Goal: Task Accomplishment & Management: Use online tool/utility

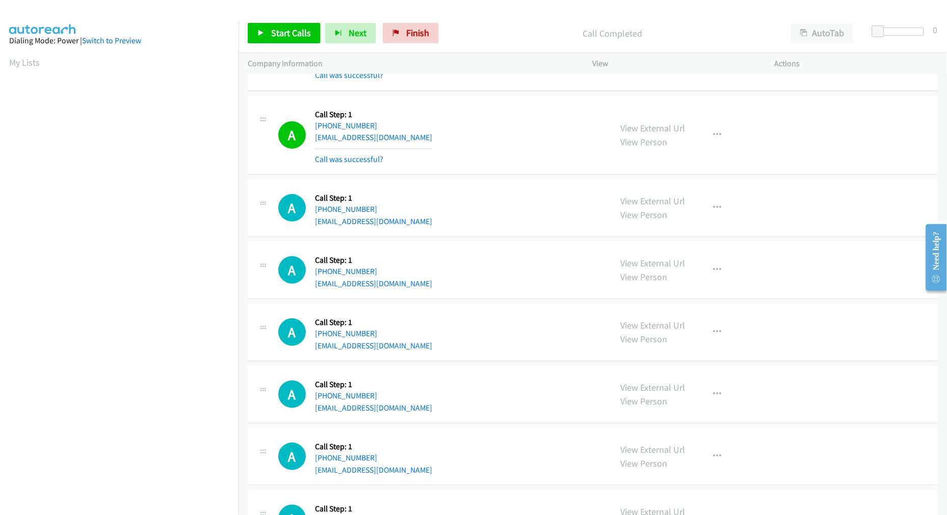
scroll to position [57, 0]
click at [502, 180] on td "A Callback Scheduled Call Step: 1 America/New_York [PHONE_NUMBER] [EMAIL_ADDRES…" at bounding box center [592, 208] width 708 height 62
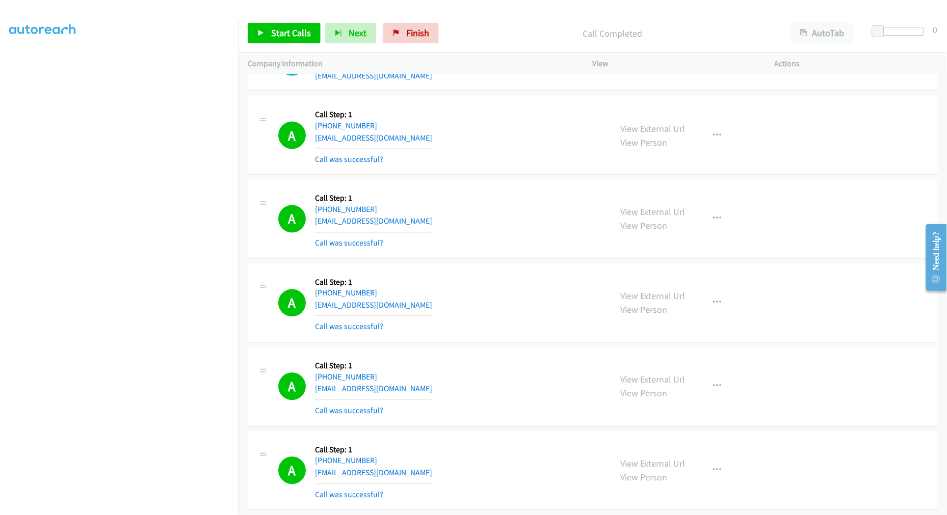
scroll to position [5755, 0]
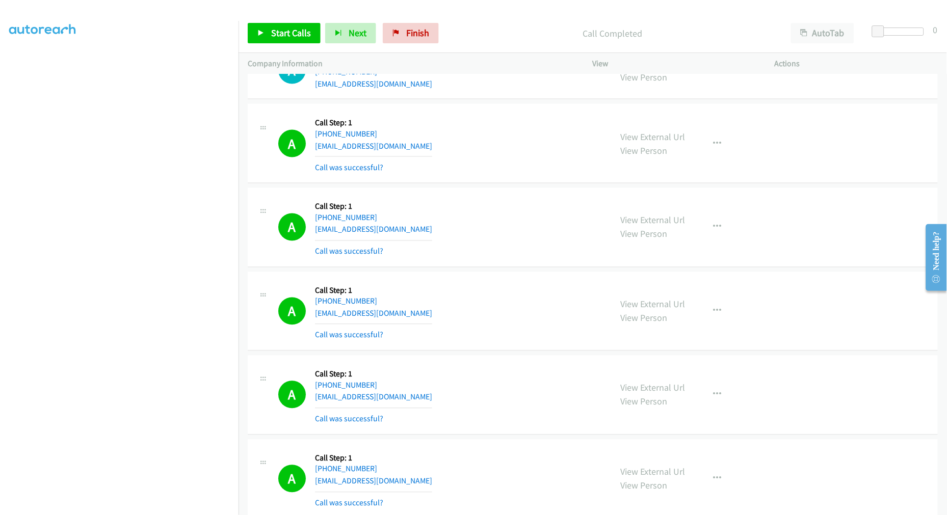
click at [468, 174] on div "A Callback Scheduled Call Step: 1 America/New_York [PHONE_NUMBER] [EMAIL_ADDRES…" at bounding box center [440, 143] width 324 height 61
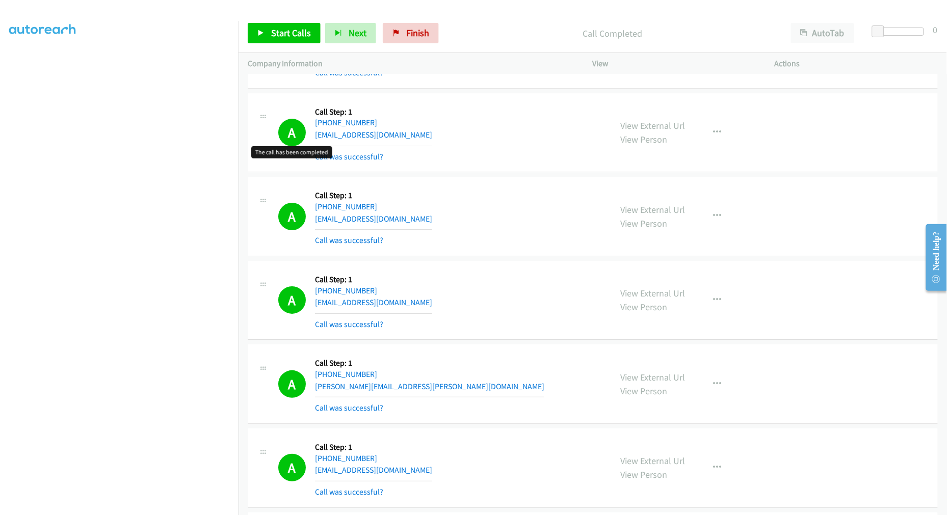
click at [477, 220] on div "A Callback Scheduled Call Step: 1 America/New_York [PHONE_NUMBER] [EMAIL_ADDRES…" at bounding box center [440, 216] width 324 height 61
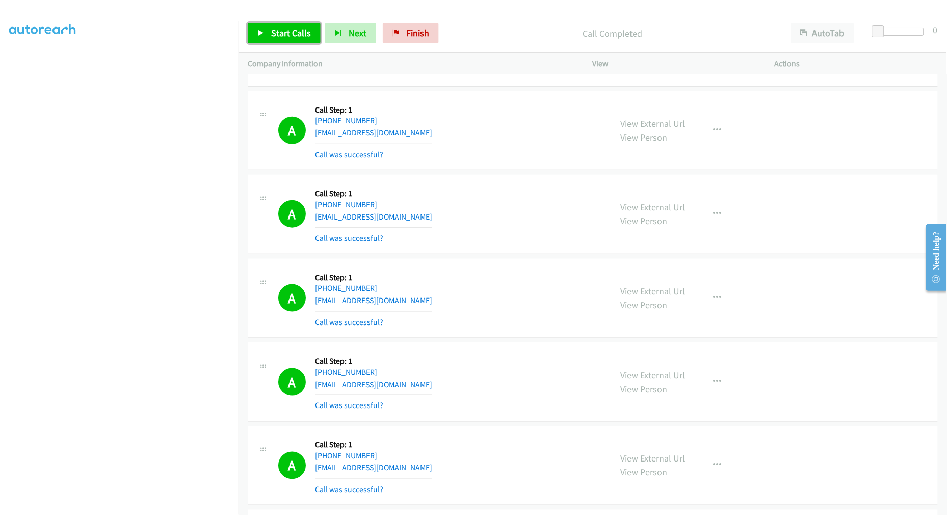
click at [261, 34] on icon at bounding box center [260, 33] width 7 height 7
click at [506, 169] on div "A Callback Scheduled Call Step: 1 [GEOGRAPHIC_DATA]/[GEOGRAPHIC_DATA] [PHONE_NU…" at bounding box center [593, 130] width 690 height 79
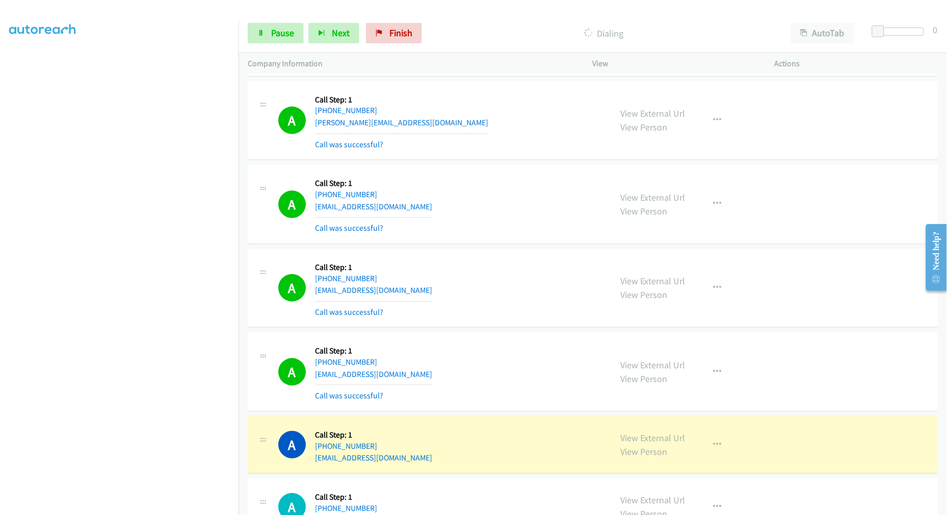
scroll to position [6339, 0]
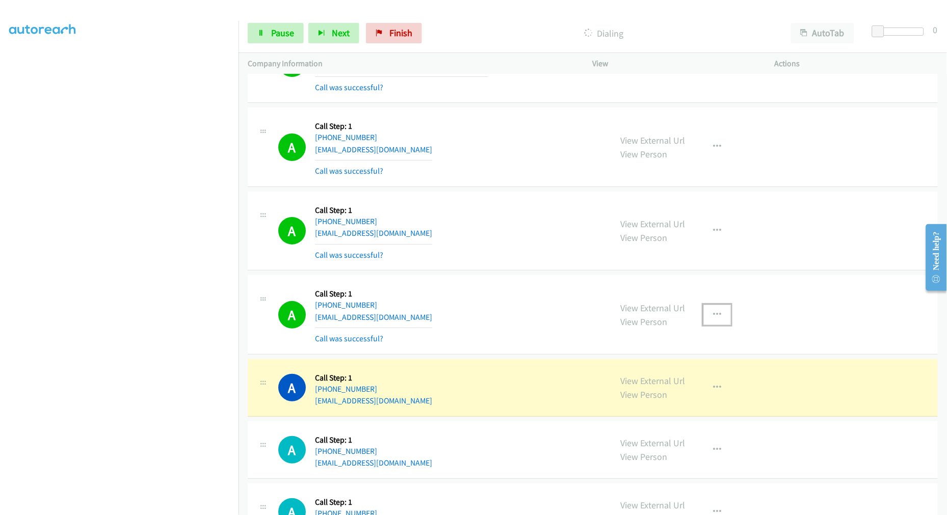
drag, startPoint x: 710, startPoint y: 317, endPoint x: 686, endPoint y: 359, distance: 48.2
click at [713, 317] on icon "button" at bounding box center [717, 315] width 8 height 8
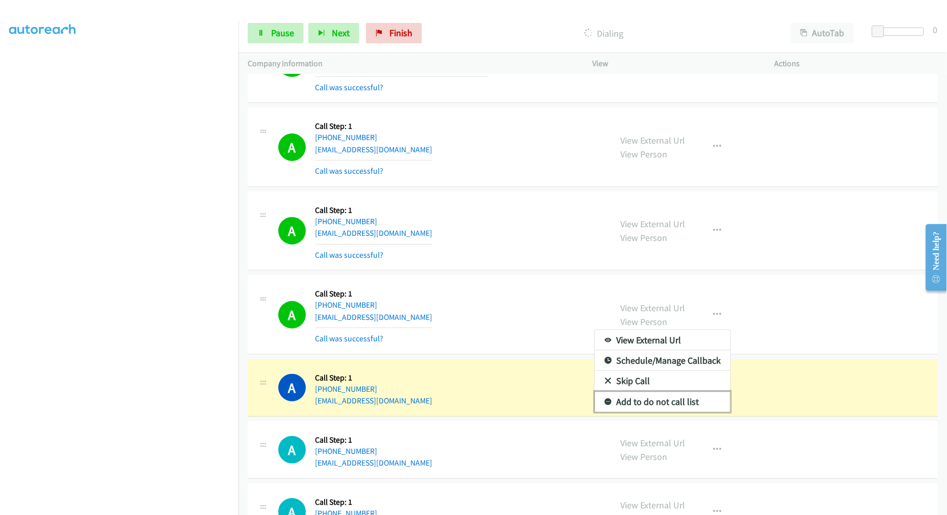
click at [645, 403] on link "Add to do not call list" at bounding box center [663, 402] width 136 height 20
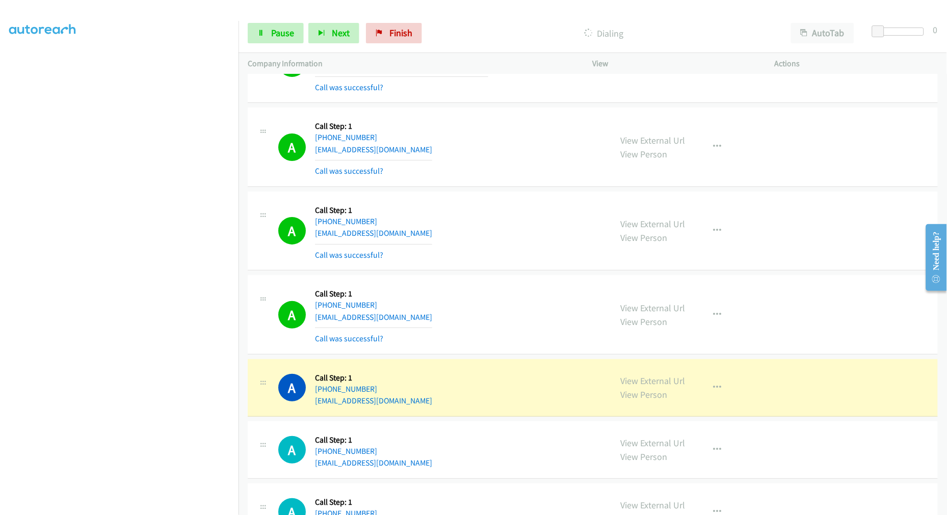
click at [501, 307] on div "A Callback Scheduled Call Step: 1 America/New_York [PHONE_NUMBER] [EMAIL_ADDRES…" at bounding box center [440, 314] width 324 height 61
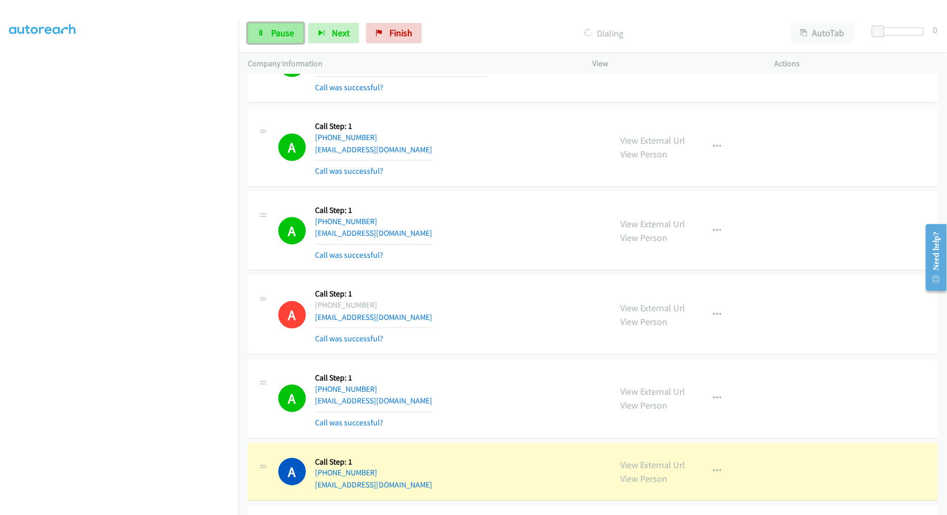
click at [298, 38] on link "Pause" at bounding box center [276, 33] width 56 height 20
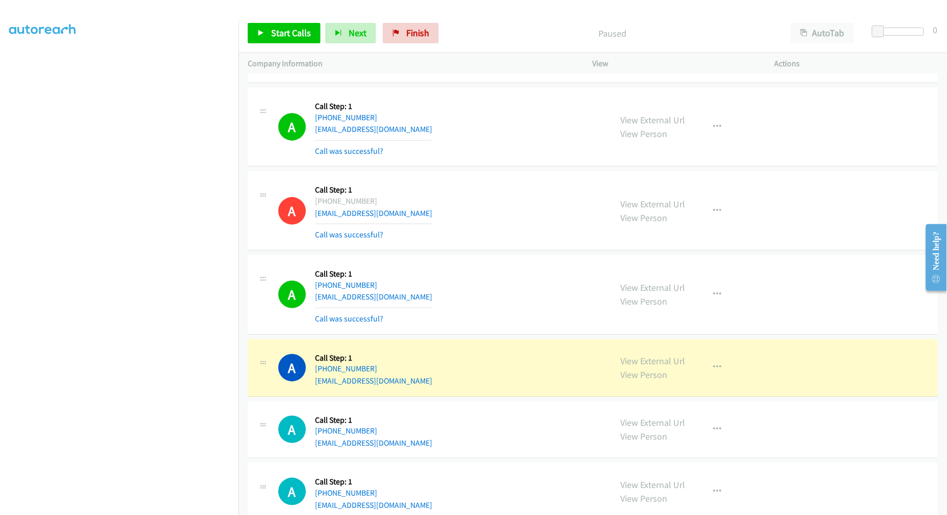
scroll to position [6565, 0]
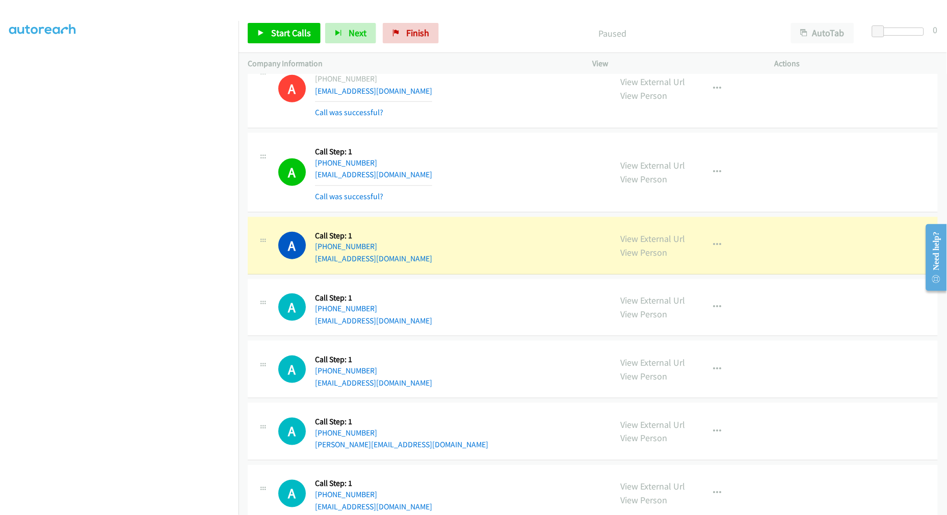
click at [511, 134] on td "A Callback Scheduled Call Step: 1 America/New_York [PHONE_NUMBER] [EMAIL_ADDRES…" at bounding box center [592, 173] width 708 height 84
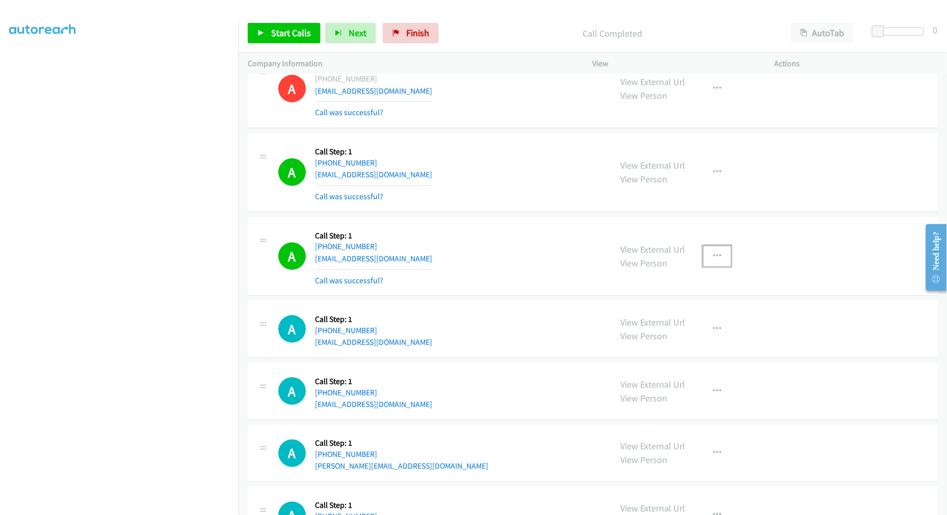
click at [716, 256] on button "button" at bounding box center [717, 256] width 28 height 20
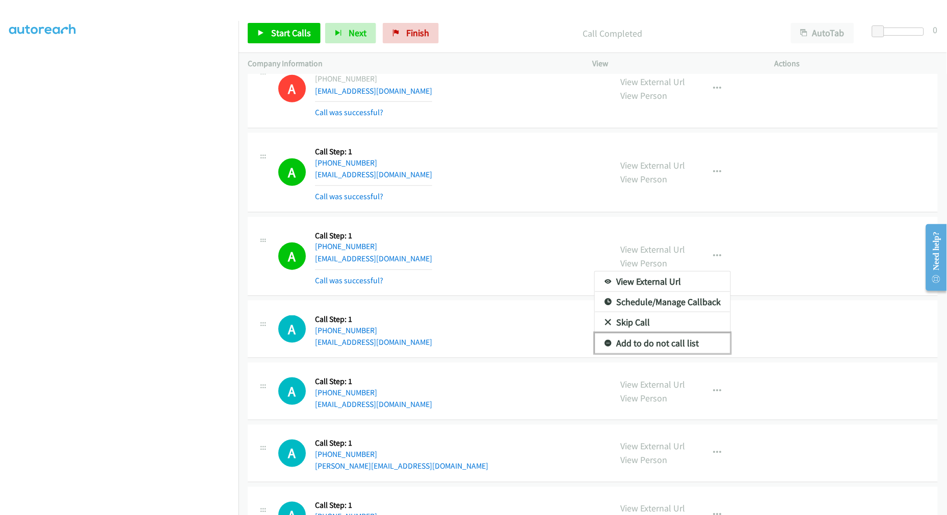
drag, startPoint x: 668, startPoint y: 349, endPoint x: 523, endPoint y: 3, distance: 375.2
click at [668, 348] on link "Add to do not call list" at bounding box center [663, 343] width 136 height 20
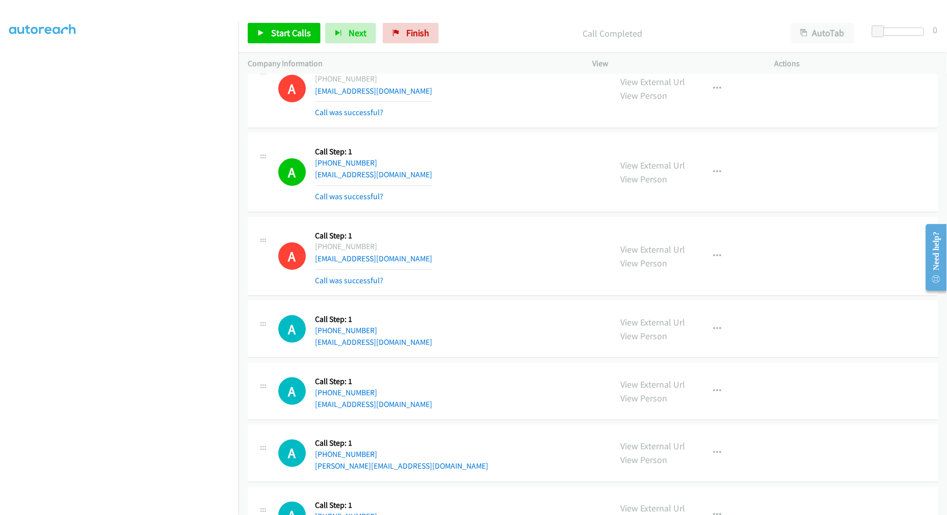
click at [456, 194] on div "A Callback Scheduled Call Step: 1 America/New_York [PHONE_NUMBER] [EMAIL_ADDRES…" at bounding box center [440, 172] width 324 height 61
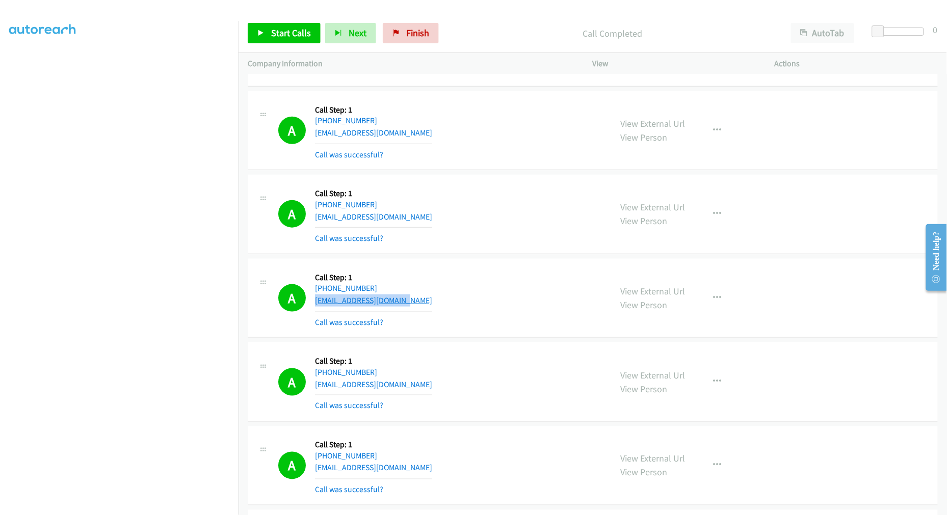
drag, startPoint x: 410, startPoint y: 302, endPoint x: 314, endPoint y: 306, distance: 95.4
click at [314, 306] on div "A Callback Scheduled Call Step: 1 [GEOGRAPHIC_DATA]/[GEOGRAPHIC_DATA] [PHONE_NU…" at bounding box center [440, 298] width 324 height 61
copy link "[EMAIL_ADDRESS][DOMAIN_NAME]"
drag, startPoint x: 282, startPoint y: 38, endPoint x: 288, endPoint y: 40, distance: 6.4
click at [282, 38] on span "Start Calls" at bounding box center [291, 33] width 40 height 12
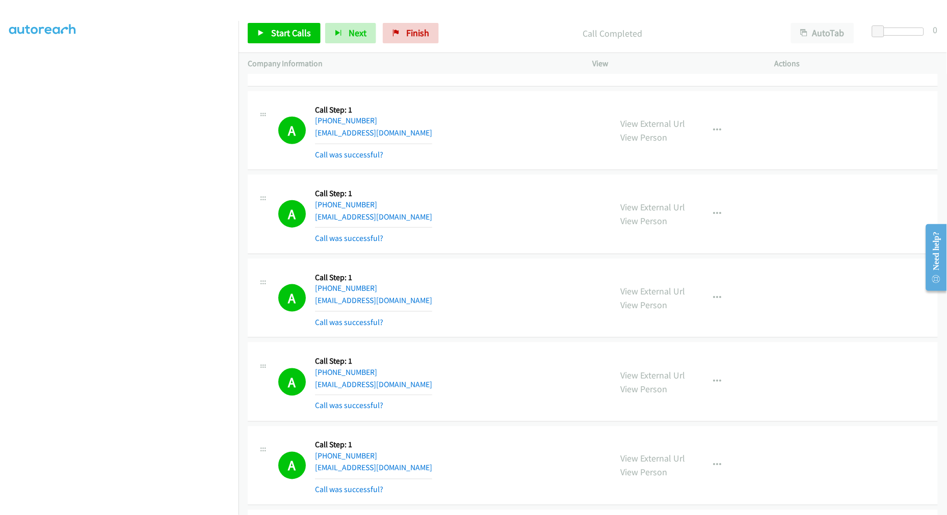
click at [478, 252] on div "A Callback Scheduled Call Step: 1 [GEOGRAPHIC_DATA]/[GEOGRAPHIC_DATA] [PHONE_NU…" at bounding box center [593, 214] width 690 height 79
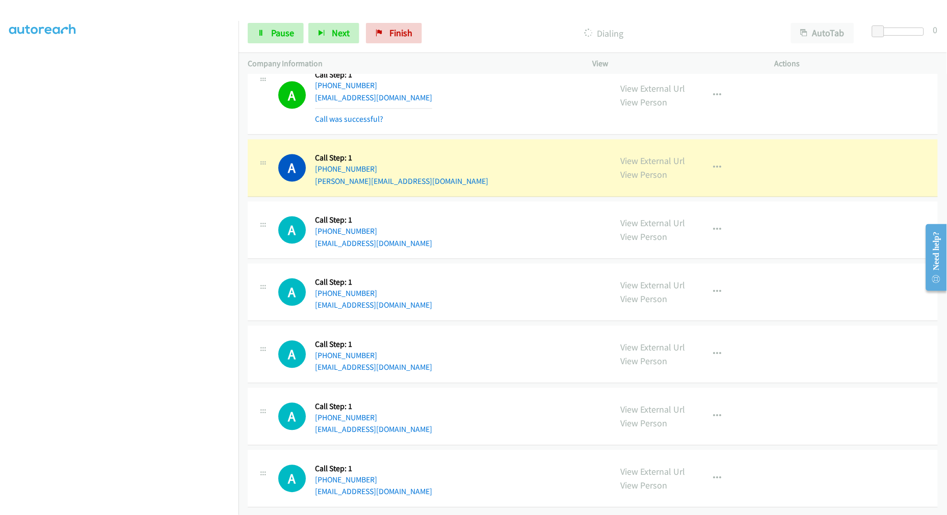
scroll to position [6850, 0]
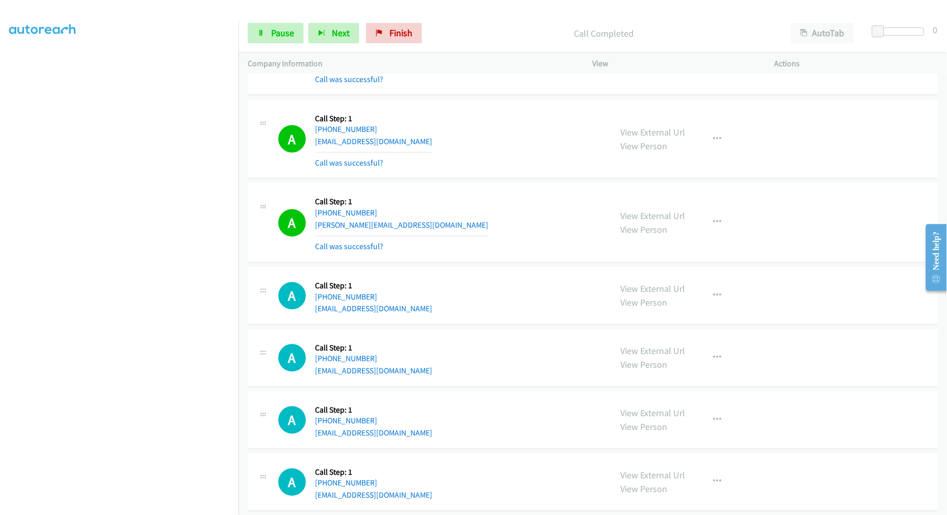
click at [489, 62] on p "Company Information" at bounding box center [411, 64] width 327 height 12
click at [499, 98] on td "A Callback Scheduled Call Step: 1 [GEOGRAPHIC_DATA]/[GEOGRAPHIC_DATA] [PHONE_NU…" at bounding box center [592, 56] width 708 height 84
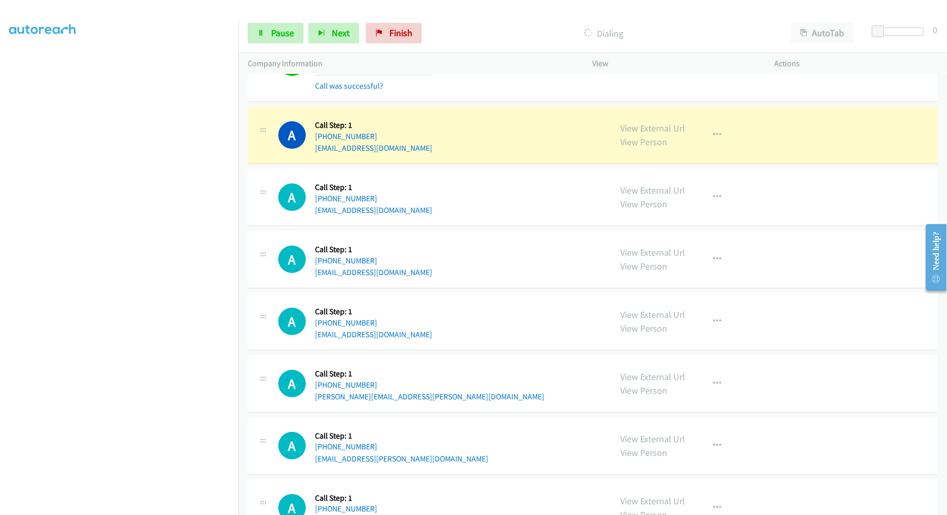
scroll to position [7336, 0]
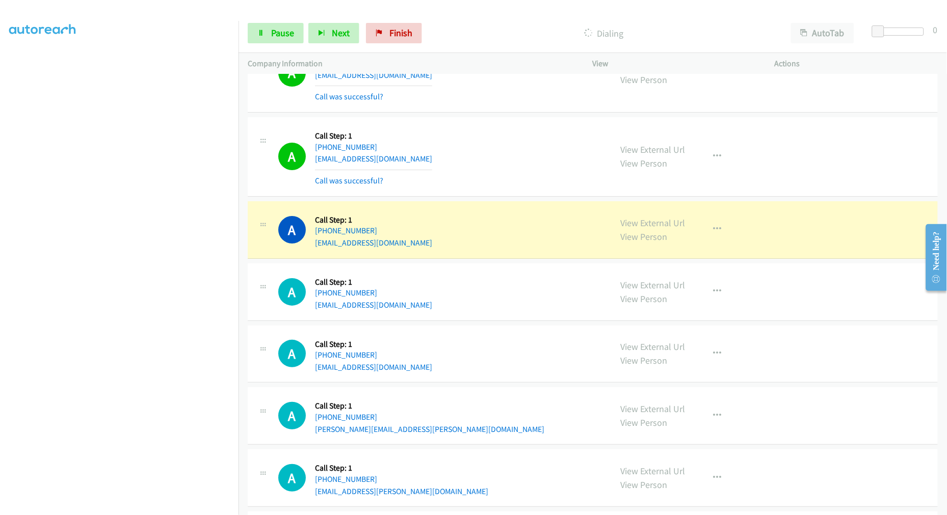
drag, startPoint x: 625, startPoint y: 155, endPoint x: 485, endPoint y: 90, distance: 154.6
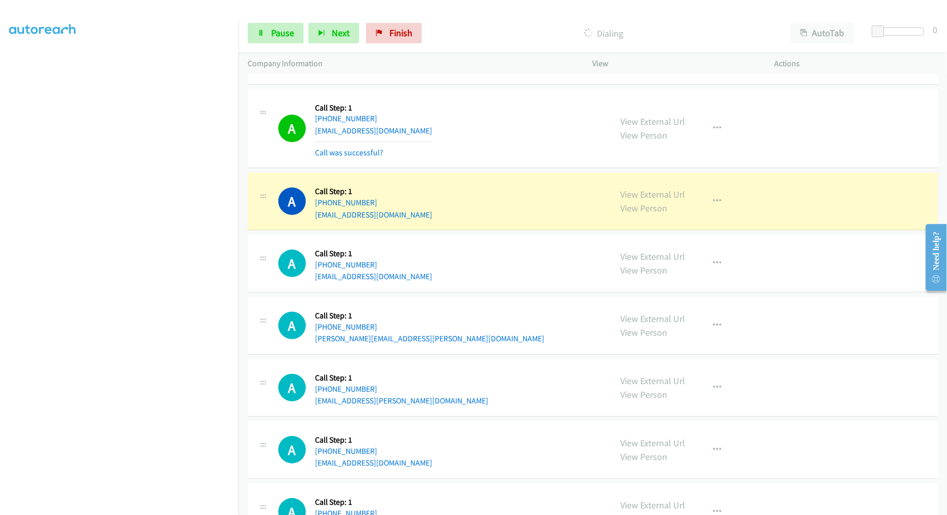
scroll to position [7449, 0]
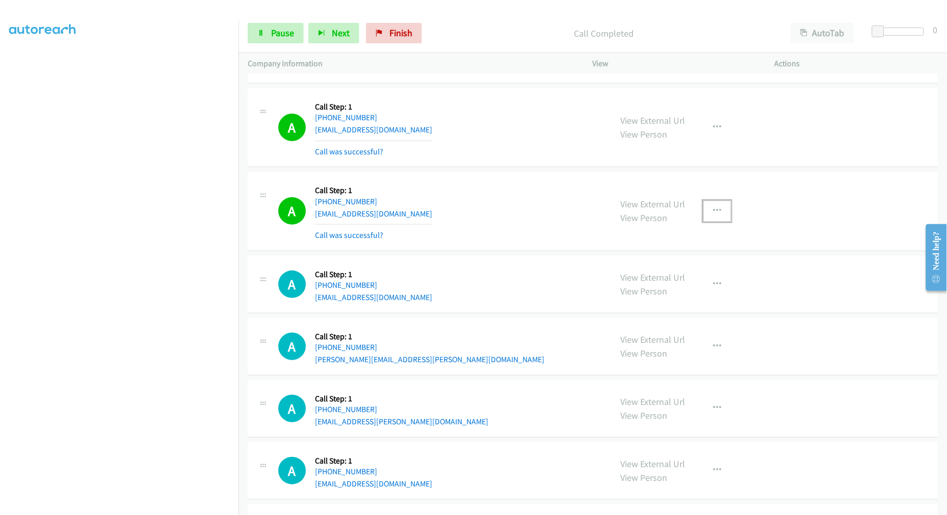
drag, startPoint x: 701, startPoint y: 211, endPoint x: 681, endPoint y: 297, distance: 87.4
click at [703, 211] on button "button" at bounding box center [717, 211] width 28 height 20
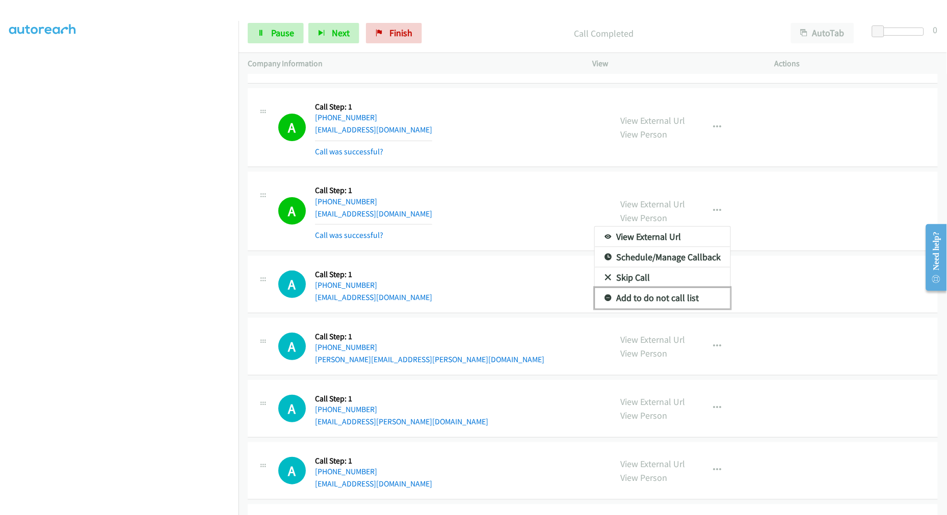
click at [646, 302] on link "Add to do not call list" at bounding box center [663, 298] width 136 height 20
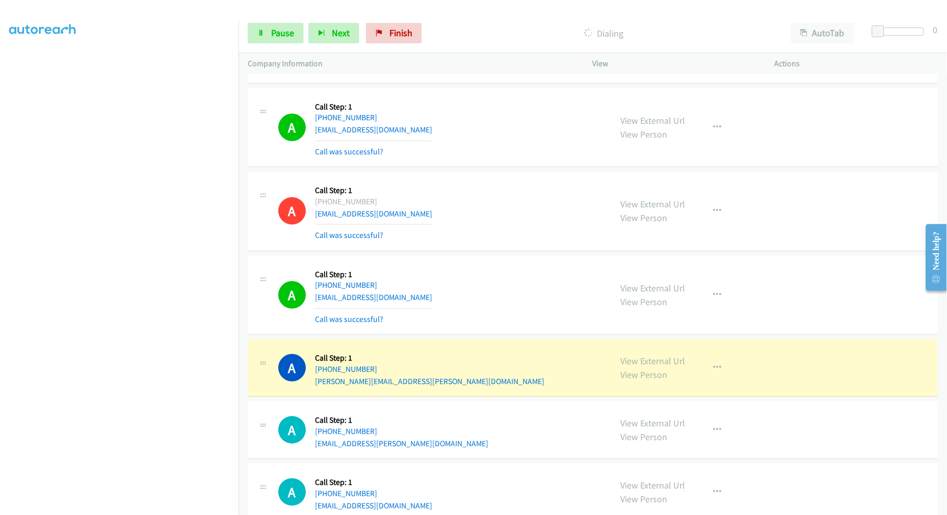
drag, startPoint x: 640, startPoint y: 364, endPoint x: 583, endPoint y: 257, distance: 121.0
click at [263, 24] on link "Pause" at bounding box center [276, 33] width 56 height 20
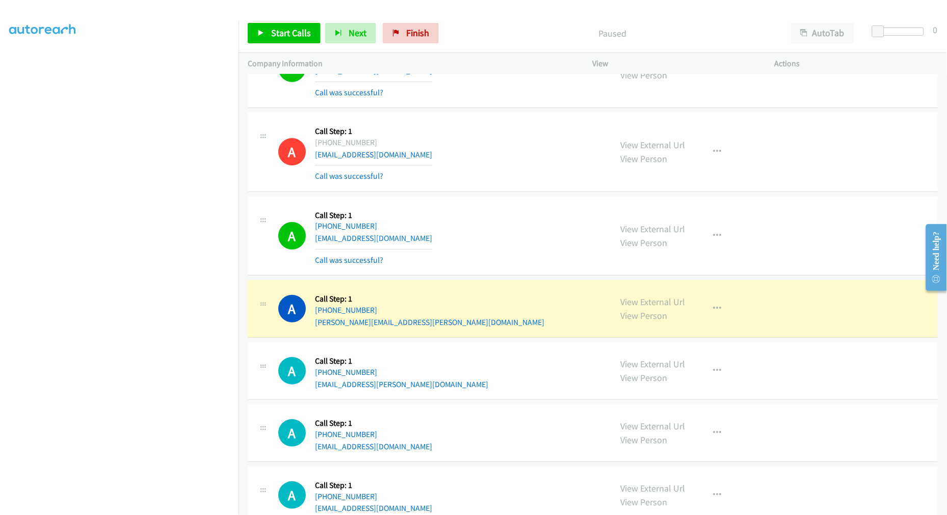
scroll to position [7599, 0]
